Goal: Check status: Check status

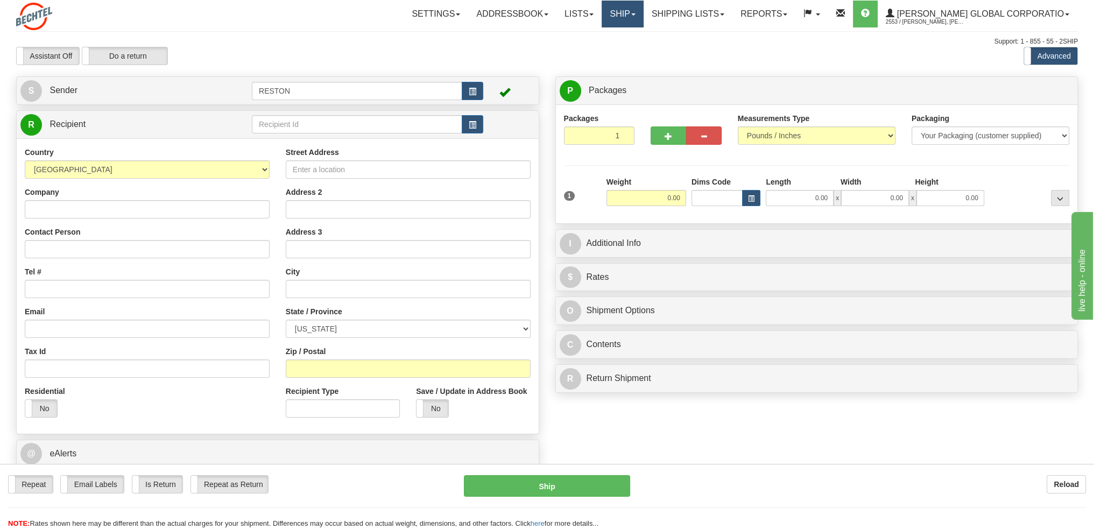
click at [643, 13] on link "Ship" at bounding box center [622, 14] width 41 height 27
click at [732, 16] on link "Shipping lists" at bounding box center [687, 14] width 89 height 27
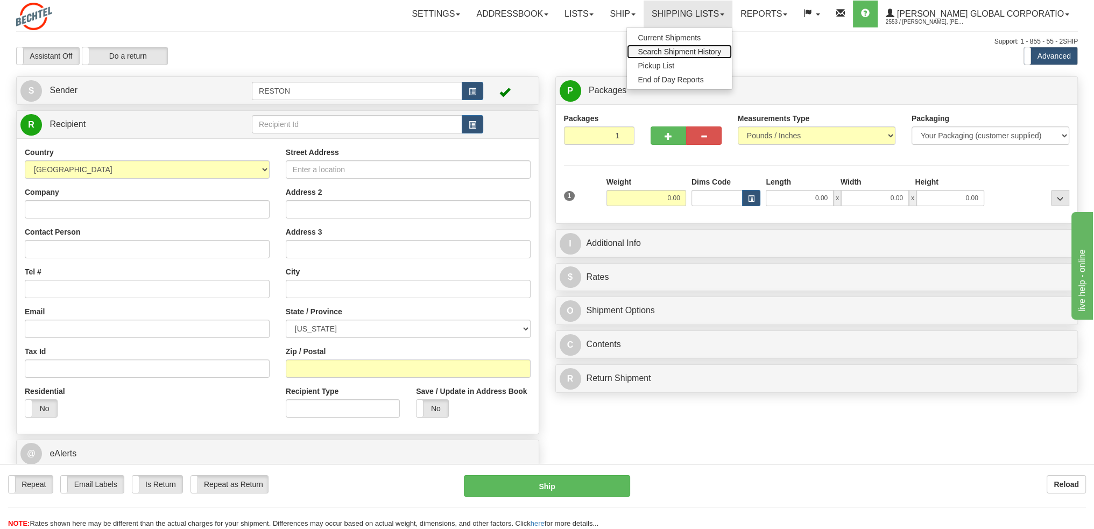
click at [721, 55] on span "Search Shipment History" at bounding box center [679, 51] width 83 height 9
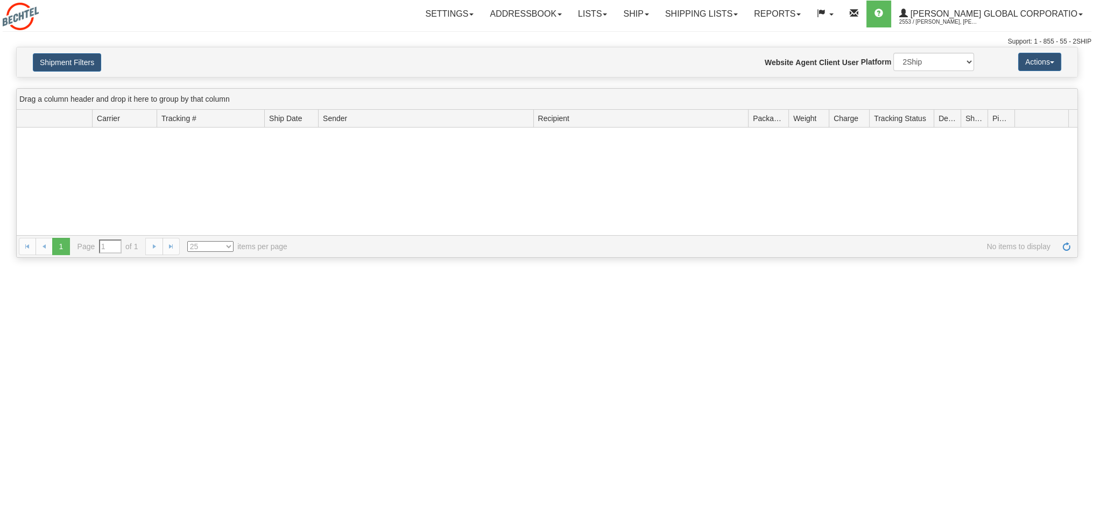
type input "From [DATE] To [DATE]"
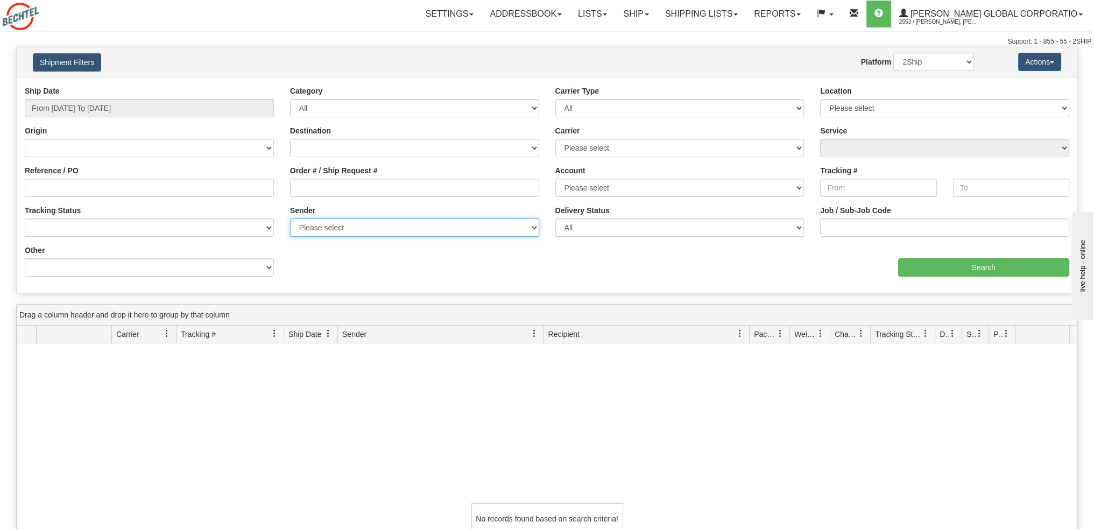
click at [339, 225] on select "Please select [PERSON_NAME] Global Corporation, [PERSON_NAME], [PERSON_NAME], (…" at bounding box center [414, 227] width 249 height 18
select select "201244"
click at [290, 218] on select "Please select [PERSON_NAME] Global Corporation, [PERSON_NAME], [PERSON_NAME], (…" at bounding box center [414, 227] width 249 height 18
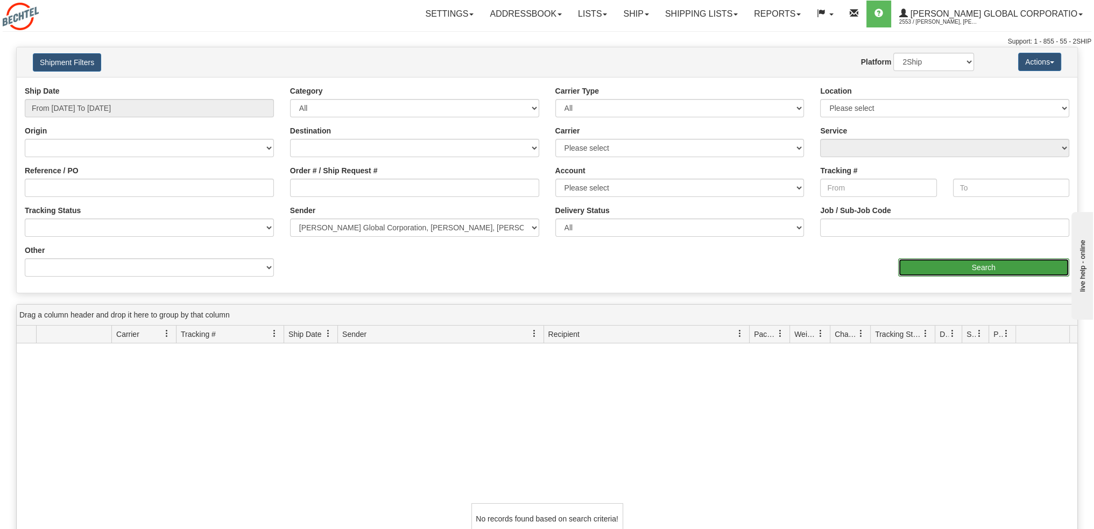
click at [961, 267] on input "Search" at bounding box center [983, 267] width 171 height 18
